Goal: Task Accomplishment & Management: Manage account settings

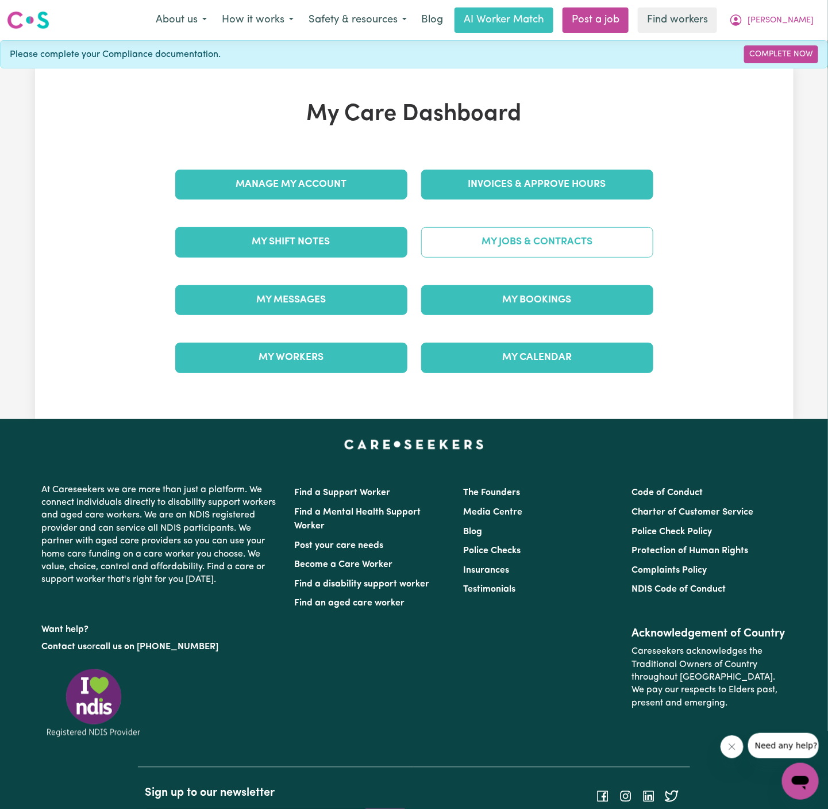
click at [564, 240] on link "My Jobs & Contracts" at bounding box center [537, 242] width 232 height 30
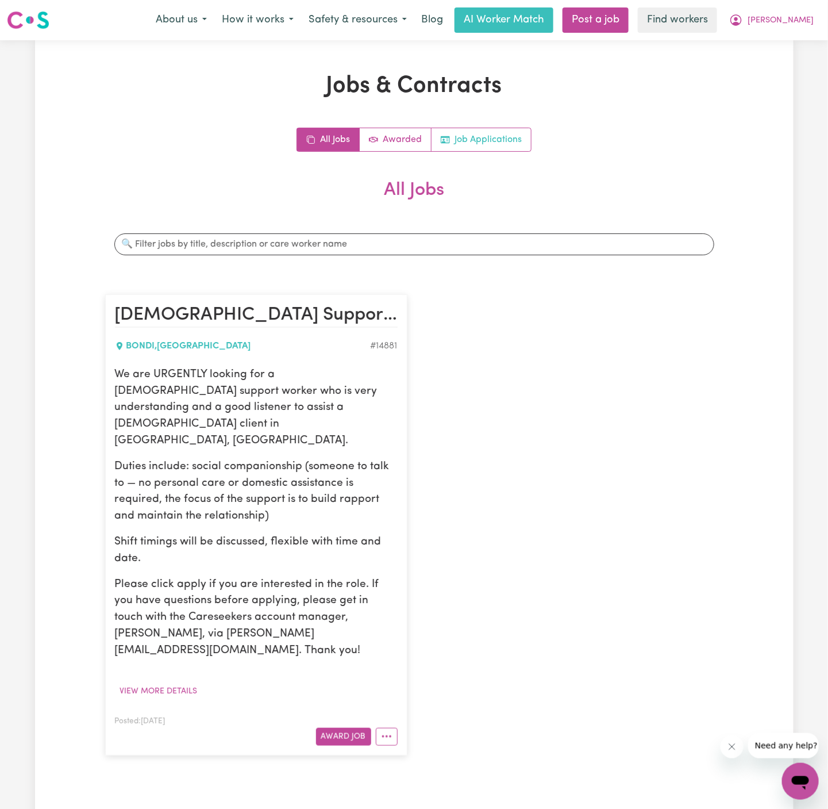
click at [489, 137] on link "Job Applications" at bounding box center [481, 139] width 99 height 23
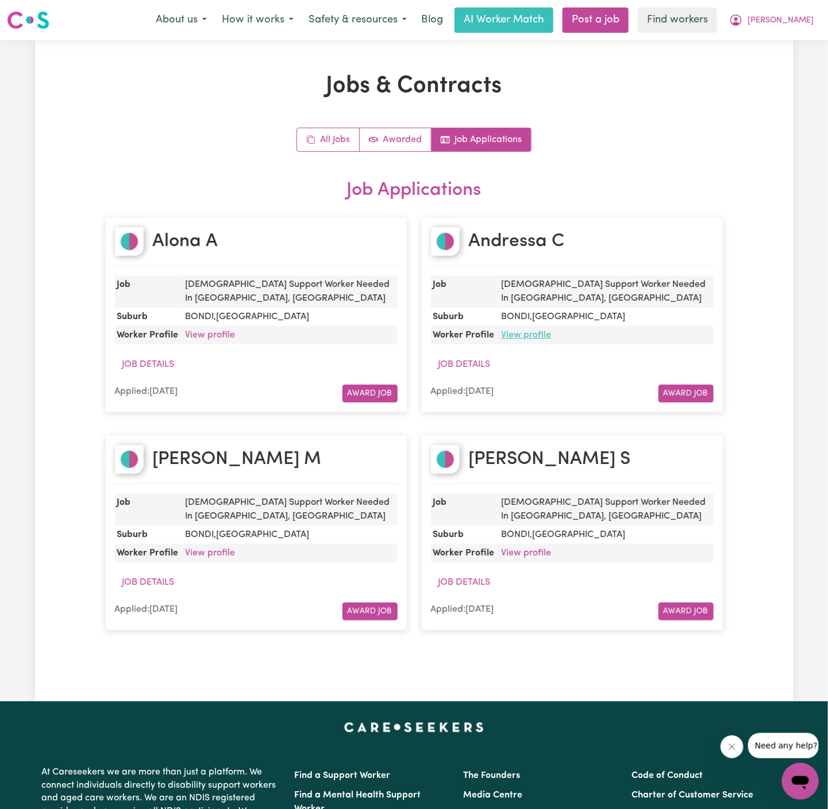
click at [525, 330] on link "View profile" at bounding box center [527, 334] width 50 height 9
click at [809, 25] on span "[PERSON_NAME]" at bounding box center [781, 20] width 66 height 13
click at [778, 77] on div "My Dashboard Logout" at bounding box center [775, 55] width 92 height 44
click at [785, 70] on link "Logout" at bounding box center [775, 66] width 91 height 22
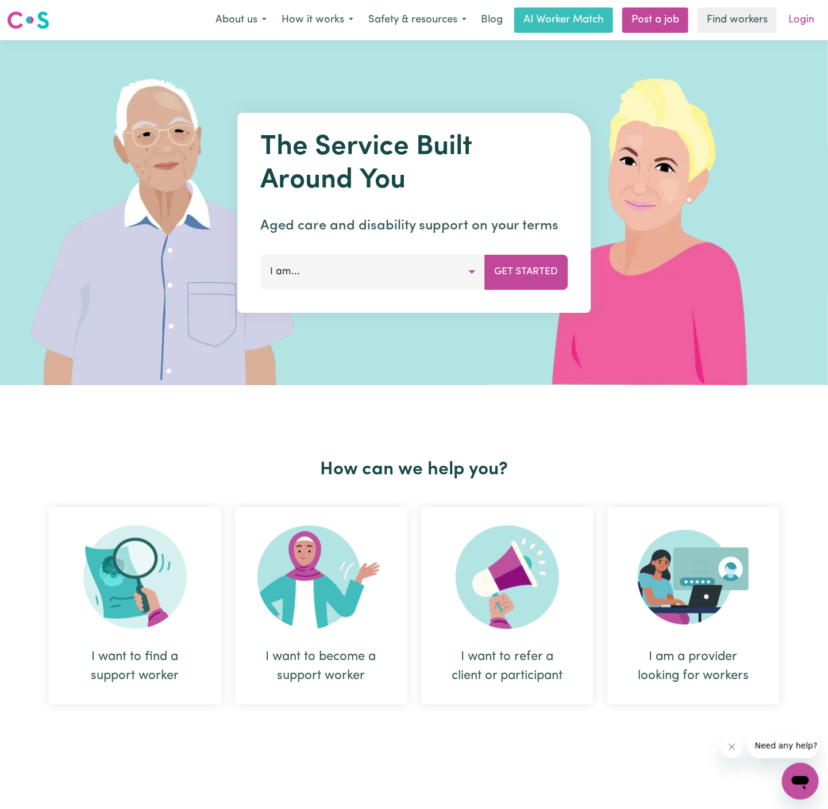
click at [806, 27] on link "Login" at bounding box center [802, 19] width 40 height 25
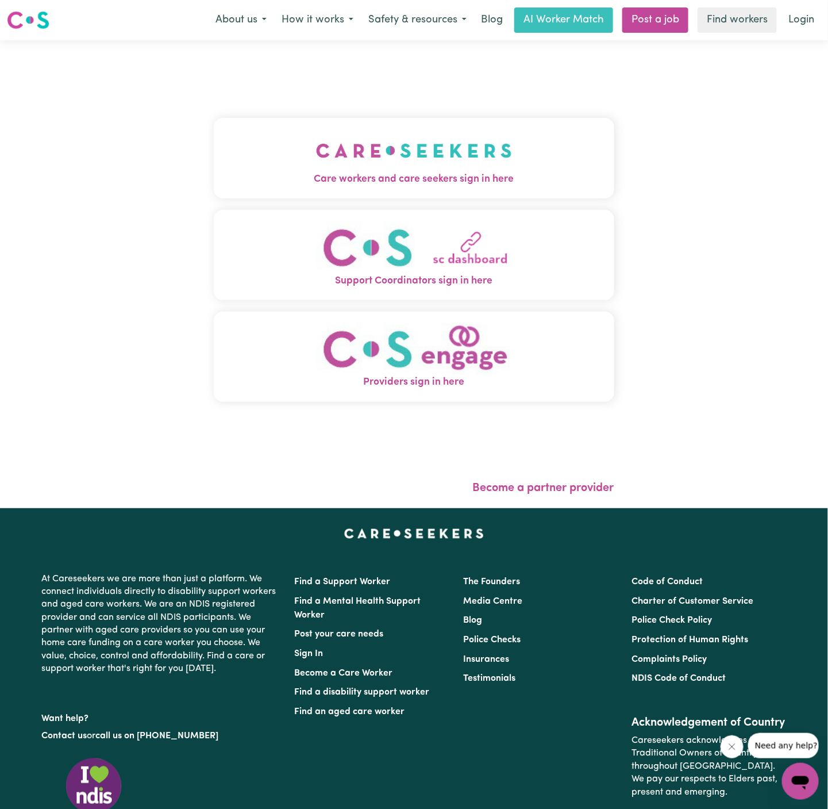
click at [441, 162] on img "Care workers and care seekers sign in here" at bounding box center [414, 150] width 196 height 43
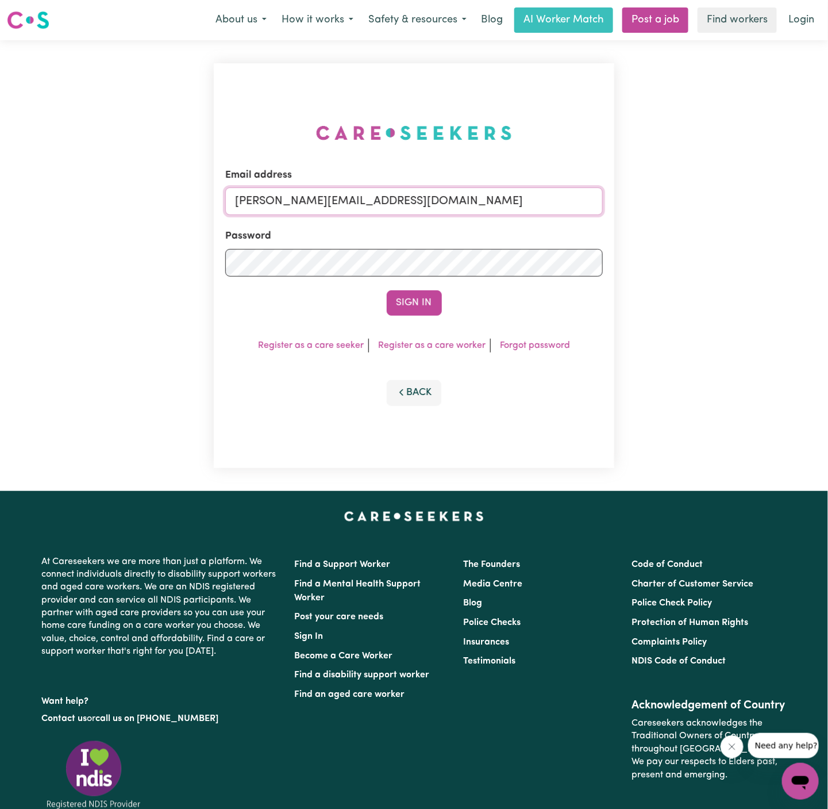
click at [517, 201] on input "dyan@careseekers.com.au" at bounding box center [414, 201] width 378 height 28
drag, startPoint x: 296, startPoint y: 206, endPoint x: 555, endPoint y: 204, distance: 258.7
click at [555, 204] on input "superuser~khushig040704@gmail.com" at bounding box center [414, 201] width 378 height 28
type input "superuser~LeahTaggartIC@careseekers.com.au"
click at [387, 290] on button "Sign In" at bounding box center [414, 302] width 55 height 25
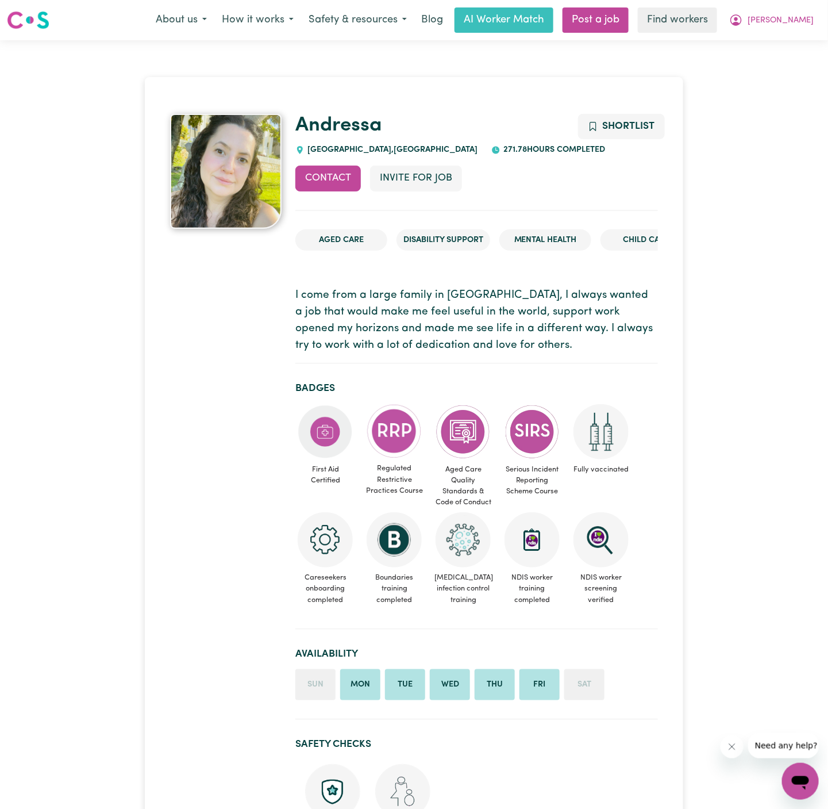
click at [410, 121] on h1 "Andressa" at bounding box center [476, 126] width 362 height 24
copy link "Andressa"
drag, startPoint x: 380, startPoint y: 149, endPoint x: 309, endPoint y: 148, distance: 71.9
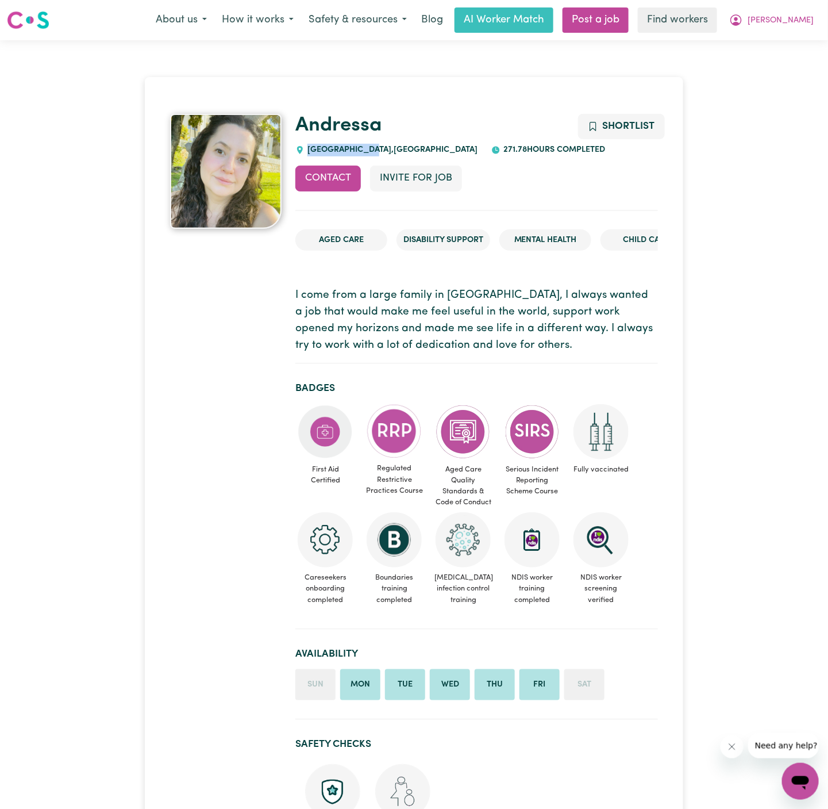
click at [309, 148] on span "[GEOGRAPHIC_DATA] , [GEOGRAPHIC_DATA]" at bounding box center [391, 149] width 173 height 9
copy span "[GEOGRAPHIC_DATA]"
